Goal: Navigation & Orientation: Find specific page/section

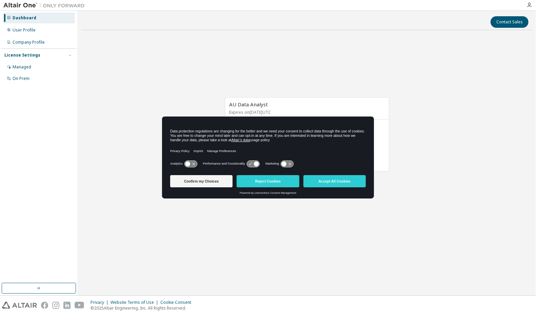
click at [253, 163] on icon at bounding box center [253, 164] width 13 height 6
click at [259, 164] on icon at bounding box center [256, 163] width 5 height 5
click at [257, 164] on icon at bounding box center [256, 163] width 5 height 5
click at [251, 162] on icon at bounding box center [253, 164] width 13 height 6
click at [245, 164] on label "Performance and Functionality" at bounding box center [224, 164] width 42 height 4
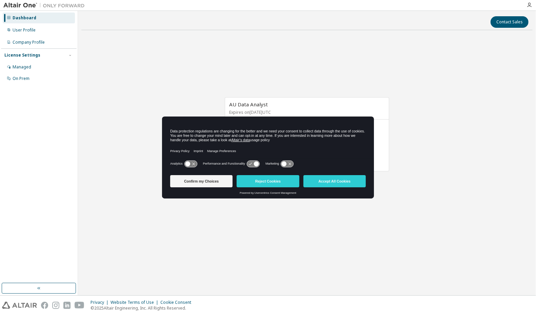
click at [240, 164] on label "Performance and Functionality" at bounding box center [224, 164] width 42 height 4
click at [254, 164] on icon at bounding box center [253, 164] width 13 height 6
click at [258, 164] on icon at bounding box center [256, 163] width 5 height 5
drag, startPoint x: 259, startPoint y: 163, endPoint x: 241, endPoint y: 164, distance: 17.3
click at [241, 164] on div "Performance and Functionality" at bounding box center [231, 163] width 57 height 7
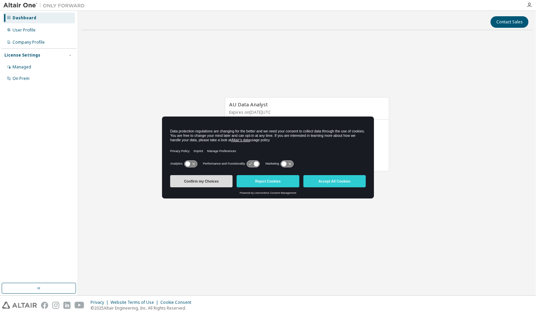
click at [219, 182] on button "Confirm my Choices" at bounding box center [201, 181] width 62 height 12
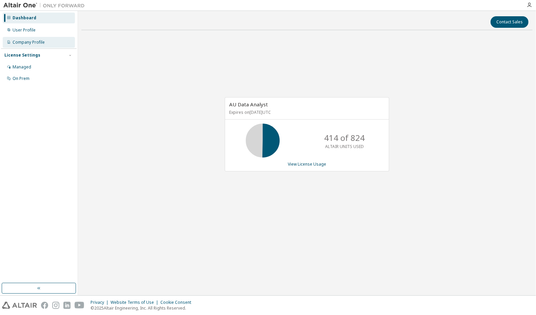
click at [30, 45] on div "Company Profile" at bounding box center [39, 42] width 72 height 11
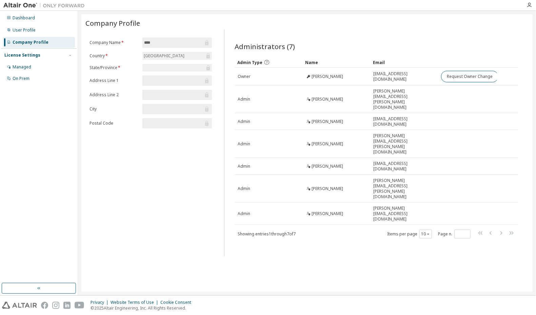
click at [338, 209] on div "Administrators (7) Clear Load Save Save As Field Operator Value Select filter S…" at bounding box center [377, 145] width 300 height 223
click at [344, 222] on div "Company Profile Clear Load Save Save As Field Operator Value Select filter Sele…" at bounding box center [306, 153] width 451 height 278
click at [348, 211] on div "Administrators (7) Clear Load Save Save As Field Operator Value Select filter S…" at bounding box center [377, 145] width 300 height 223
click at [344, 207] on div "Administrators (7) Clear Load Save Save As Field Operator Value Select filter S…" at bounding box center [377, 145] width 300 height 223
click at [32, 29] on div "User Profile" at bounding box center [24, 29] width 23 height 5
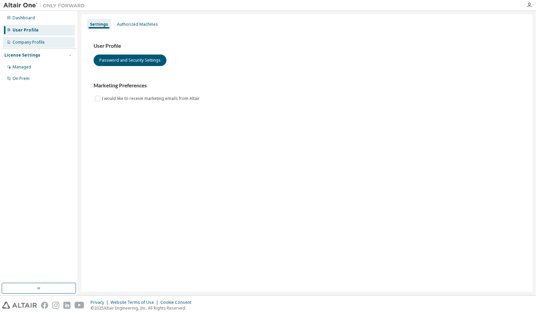
click at [31, 40] on div "Company Profile" at bounding box center [29, 42] width 32 height 5
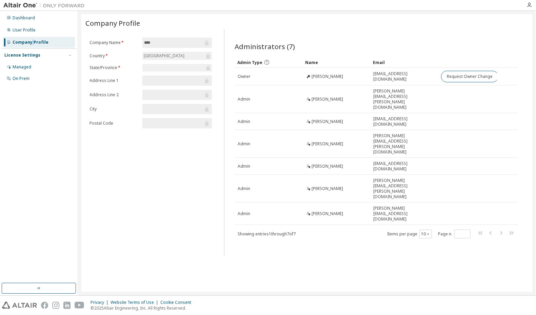
click at [31, 40] on div "Company Profile" at bounding box center [31, 42] width 36 height 5
click at [30, 69] on div "Managed" at bounding box center [22, 66] width 19 height 5
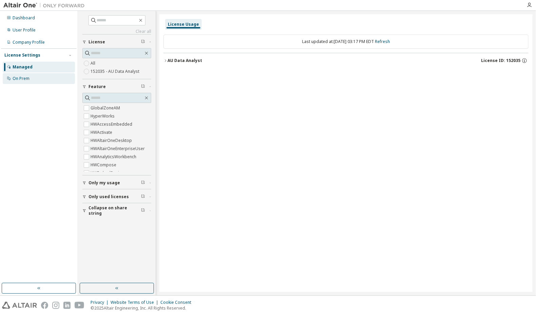
click at [28, 79] on div "On Prem" at bounding box center [21, 78] width 17 height 5
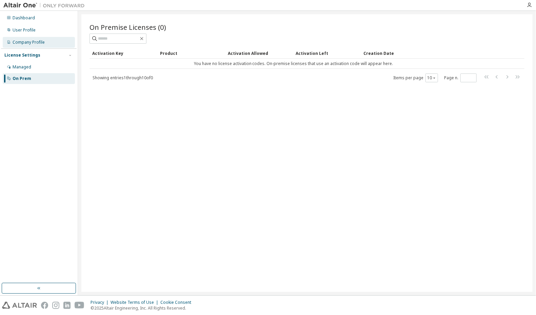
click at [27, 42] on div "Company Profile" at bounding box center [29, 42] width 32 height 5
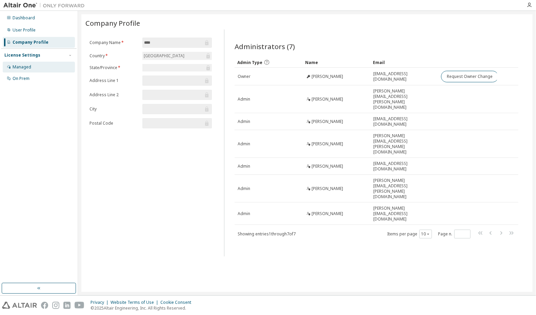
click at [28, 64] on div "Managed" at bounding box center [22, 66] width 19 height 5
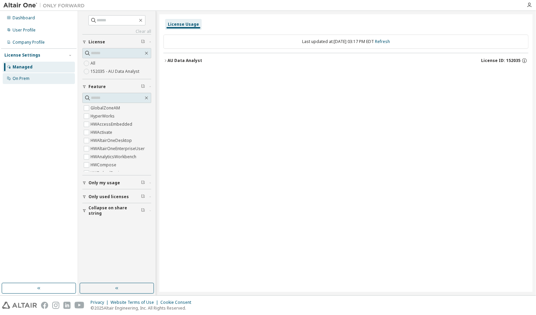
click at [25, 77] on div "On Prem" at bounding box center [21, 78] width 17 height 5
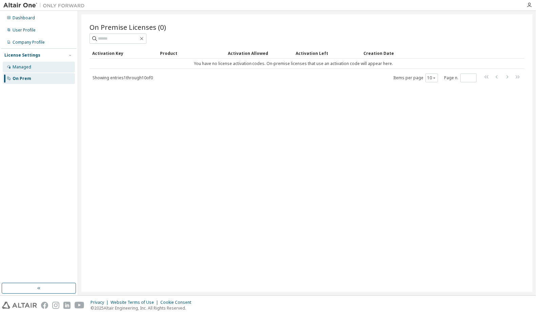
click at [23, 66] on div "Managed" at bounding box center [22, 66] width 19 height 5
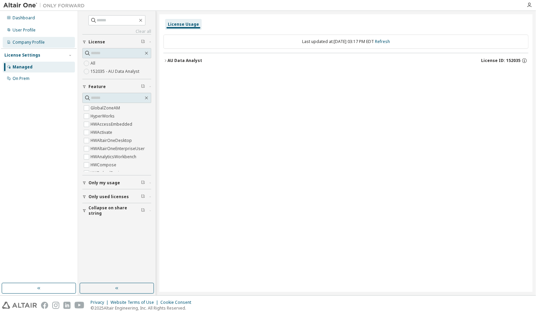
click at [24, 41] on div "Company Profile" at bounding box center [29, 42] width 32 height 5
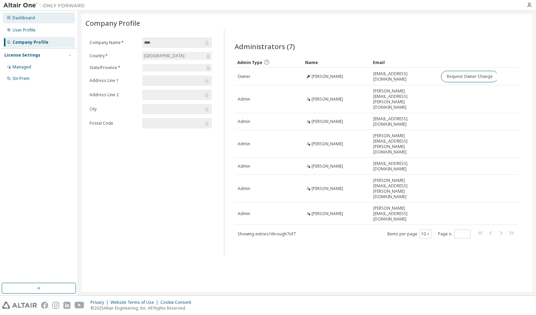
click at [36, 19] on div "Dashboard" at bounding box center [39, 18] width 72 height 11
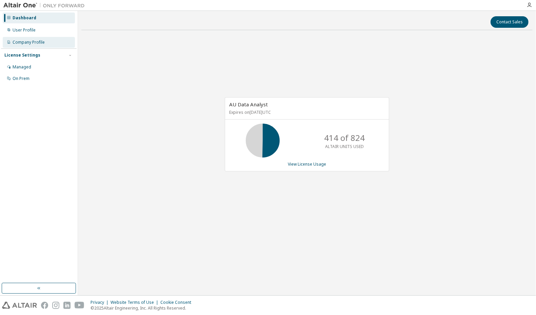
click at [42, 42] on div "Company Profile" at bounding box center [29, 42] width 32 height 5
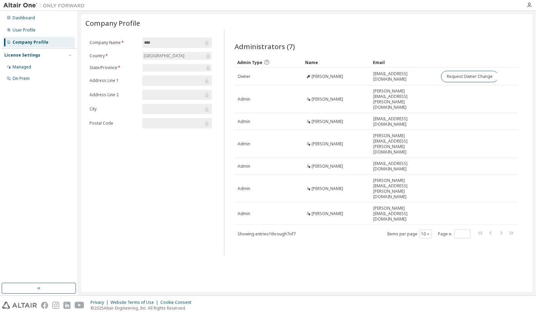
click at [321, 217] on div "Company Profile Clear Load Save Save As Field Operator Value Select filter Sele…" at bounding box center [306, 153] width 451 height 278
click at [528, 5] on icon "button" at bounding box center [529, 4] width 5 height 5
